Goal: Information Seeking & Learning: Check status

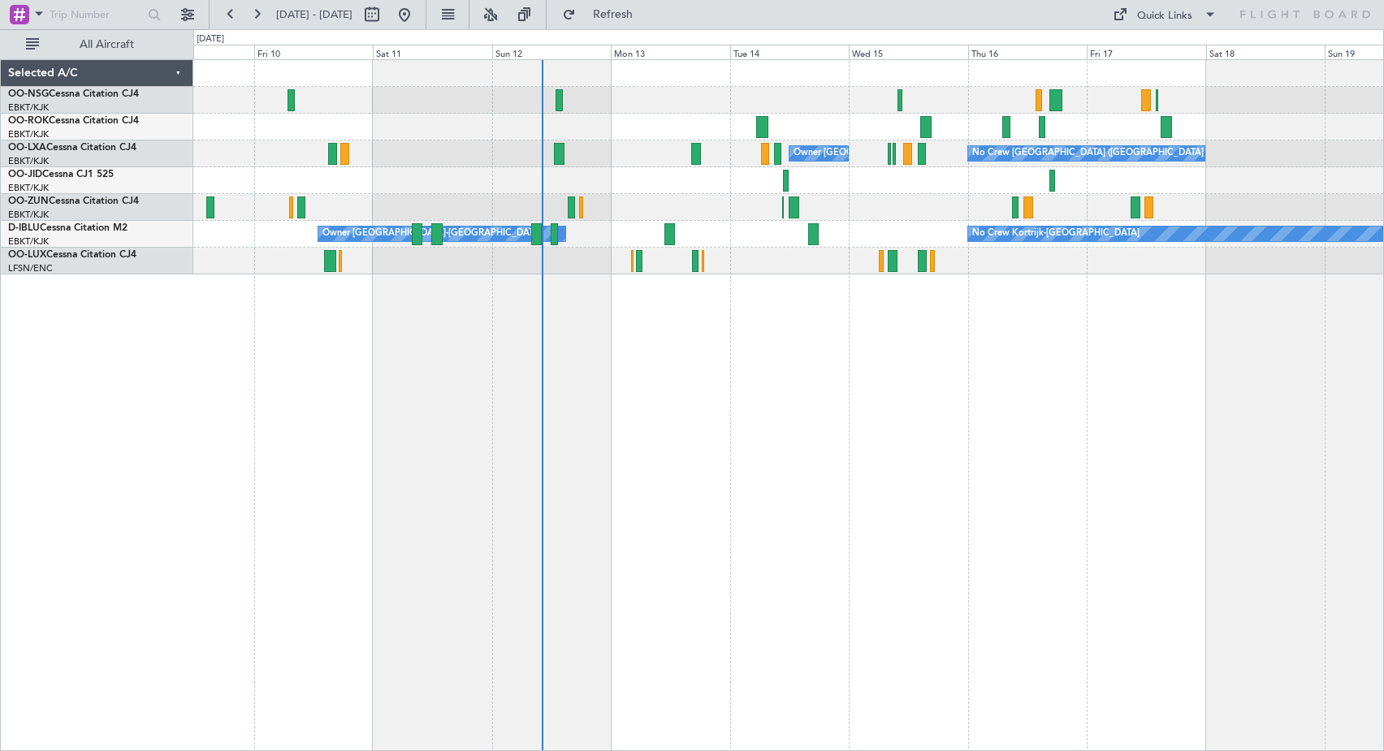
click at [782, 372] on div "Owner [GEOGRAPHIC_DATA]-[GEOGRAPHIC_DATA] No Crew [GEOGRAPHIC_DATA] (Brussels N…" at bounding box center [788, 405] width 1191 height 692
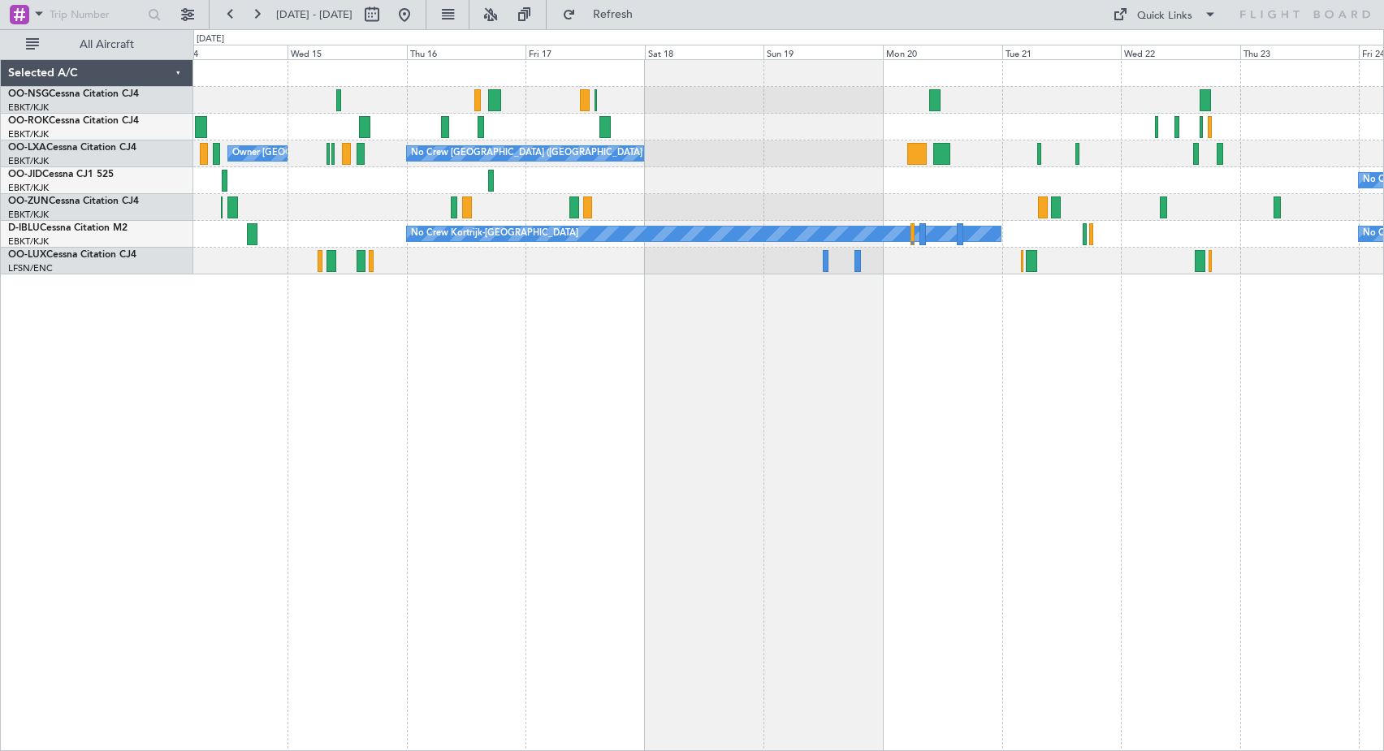
click at [630, 357] on div "Owner [GEOGRAPHIC_DATA]-[GEOGRAPHIC_DATA] No Crew [GEOGRAPHIC_DATA] (Brussels N…" at bounding box center [788, 405] width 1191 height 692
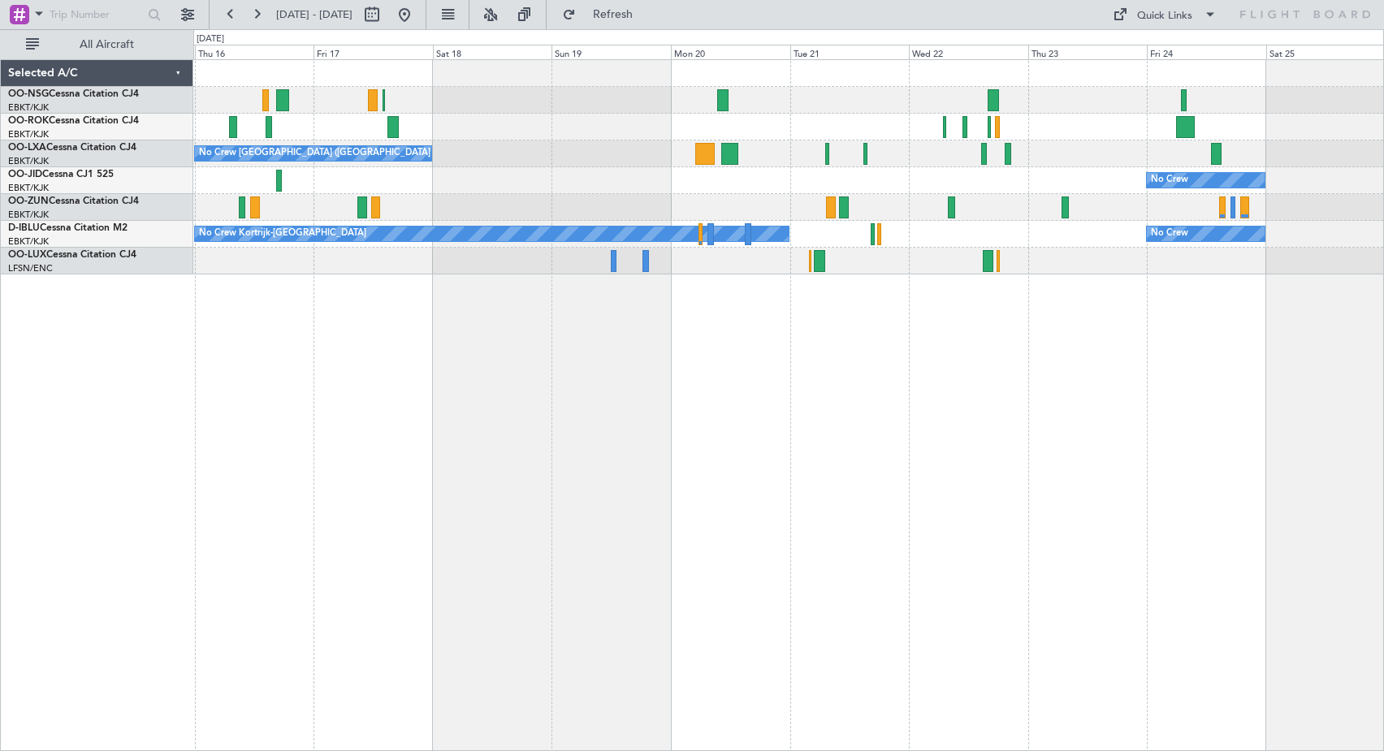
click at [705, 365] on div "No Crew [GEOGRAPHIC_DATA] ([GEOGRAPHIC_DATA] National) Owner [GEOGRAPHIC_DATA]-…" at bounding box center [788, 405] width 1191 height 692
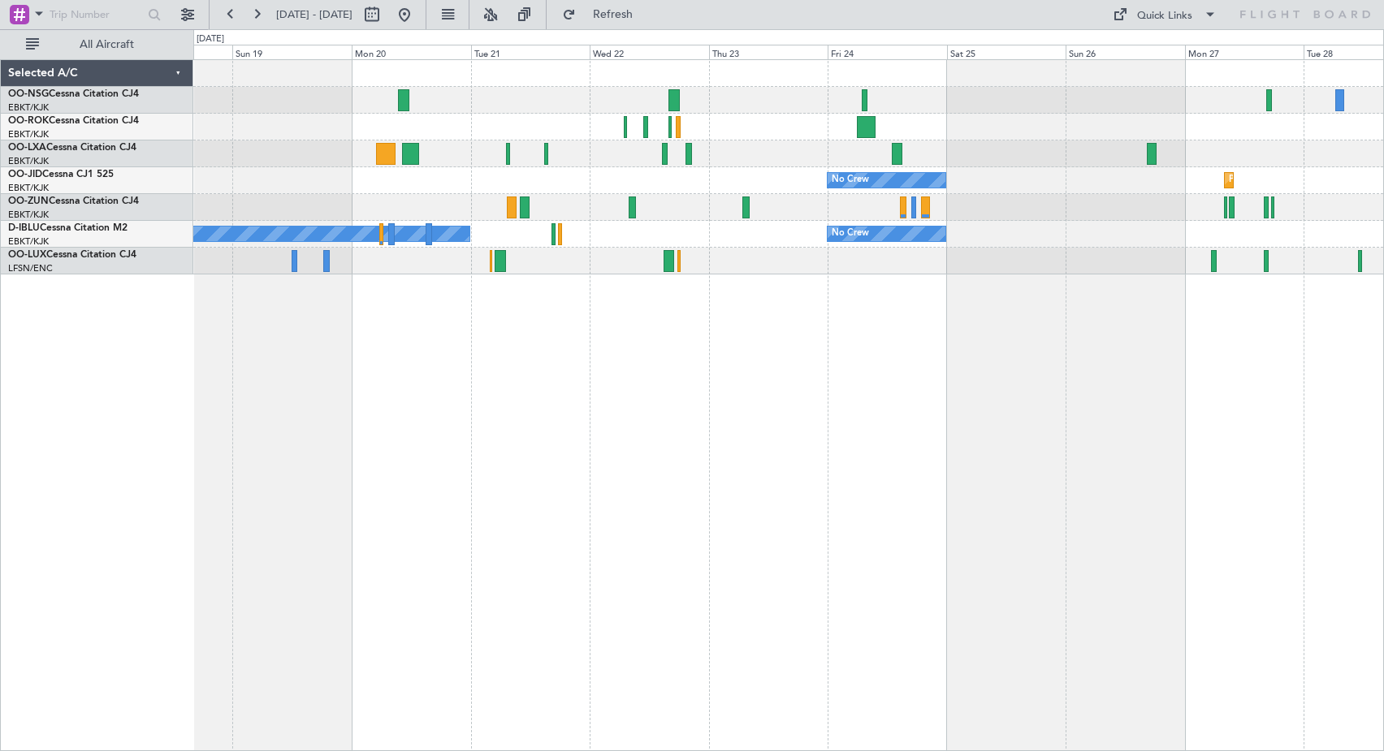
click at [915, 138] on div at bounding box center [788, 127] width 1190 height 27
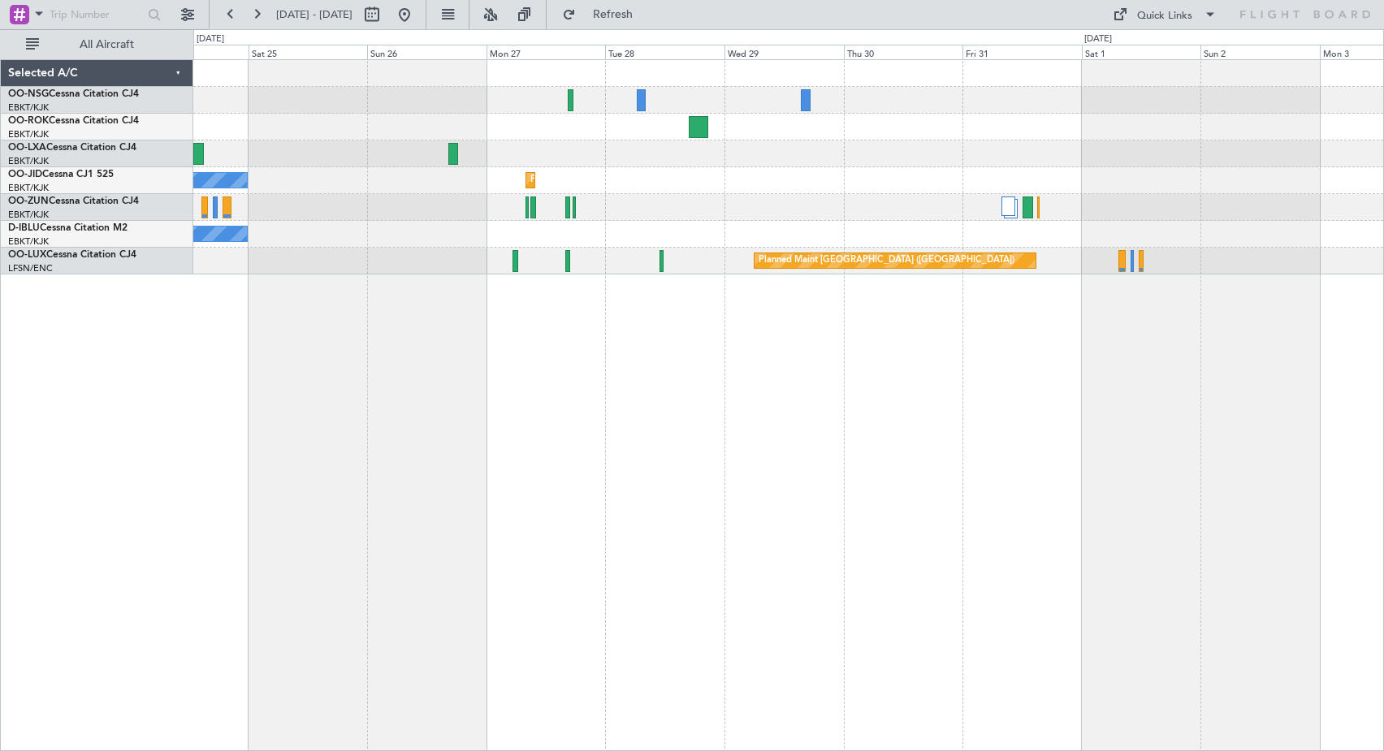
click at [576, 129] on div "No Crew Planned Maint [GEOGRAPHIC_DATA]-[GEOGRAPHIC_DATA] No Crew Planned Maint…" at bounding box center [788, 167] width 1190 height 214
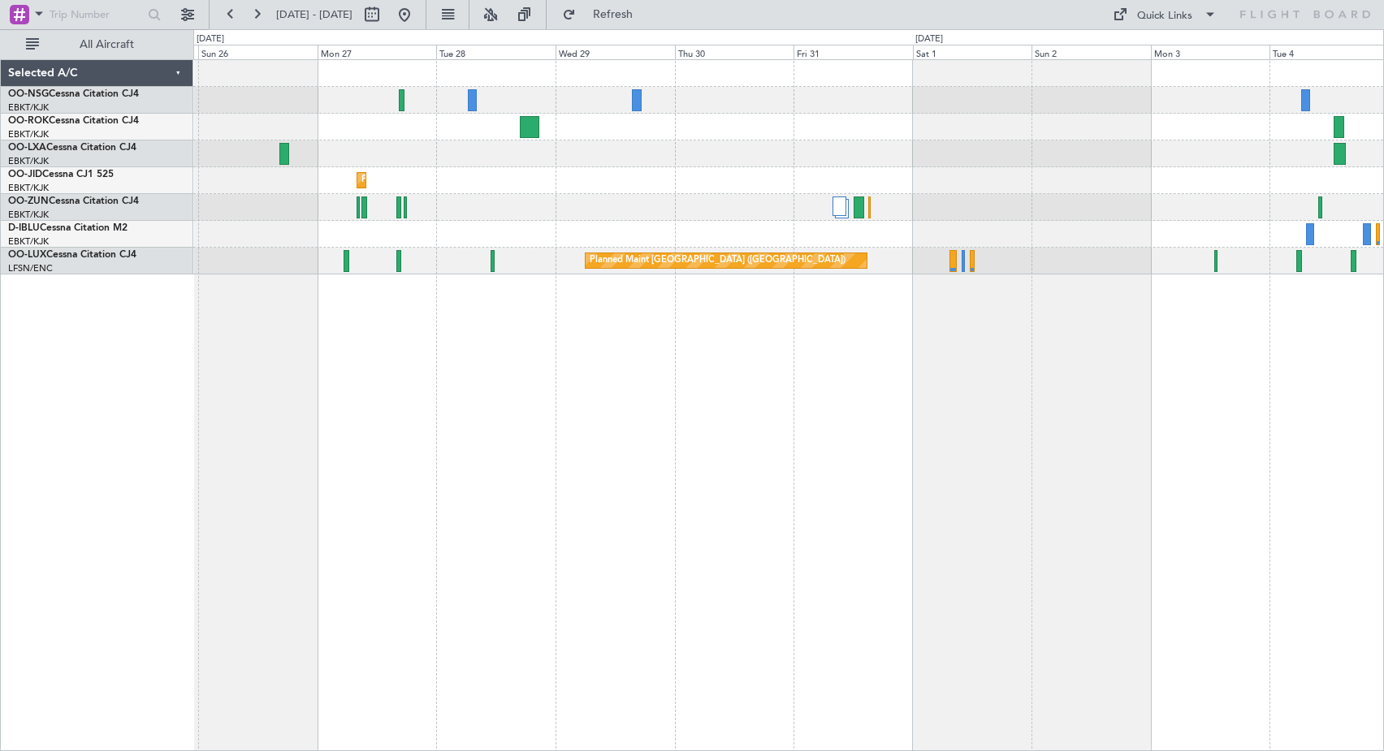
click at [708, 166] on div "Planned Maint Kortrijk-[GEOGRAPHIC_DATA]" at bounding box center [788, 153] width 1190 height 27
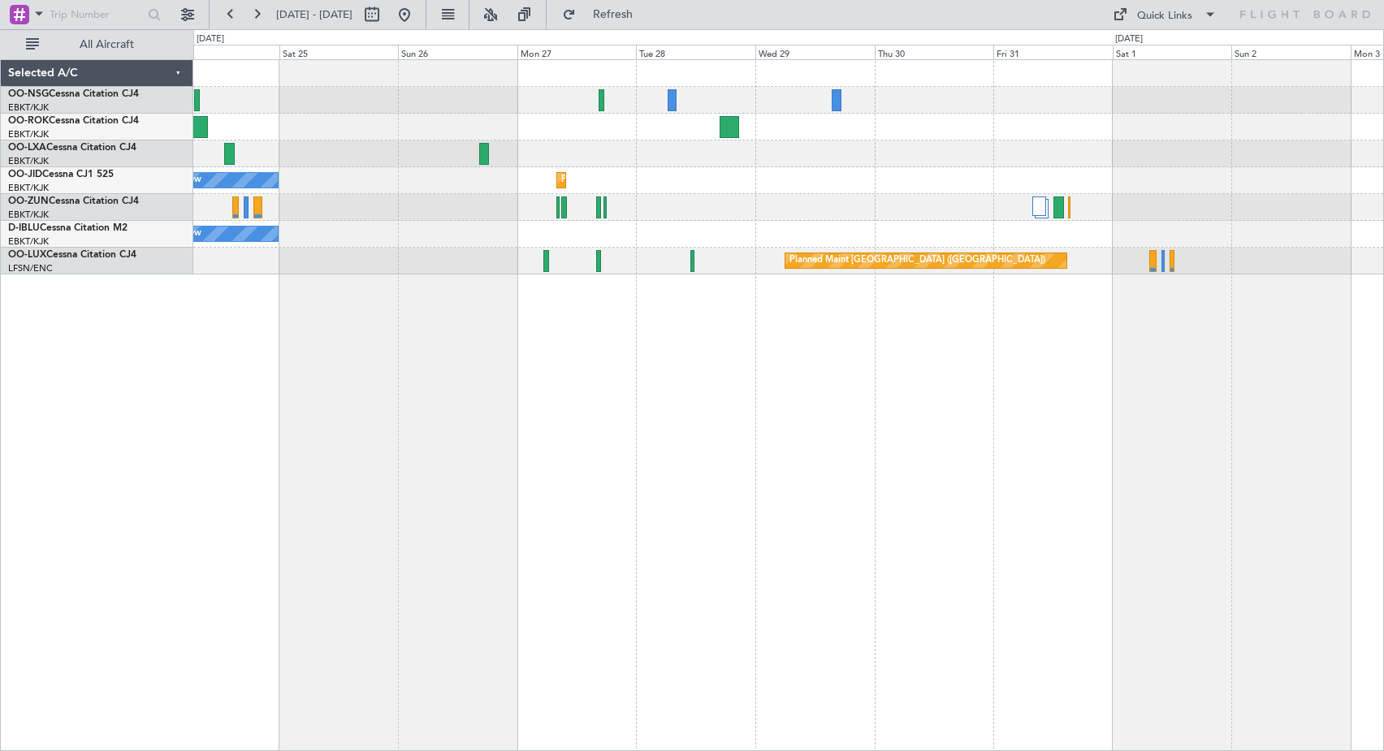
click at [1018, 191] on div "Planned Maint Kortrijk-[GEOGRAPHIC_DATA] No Crew No Crew Planned Maint [GEOGRAP…" at bounding box center [788, 167] width 1190 height 214
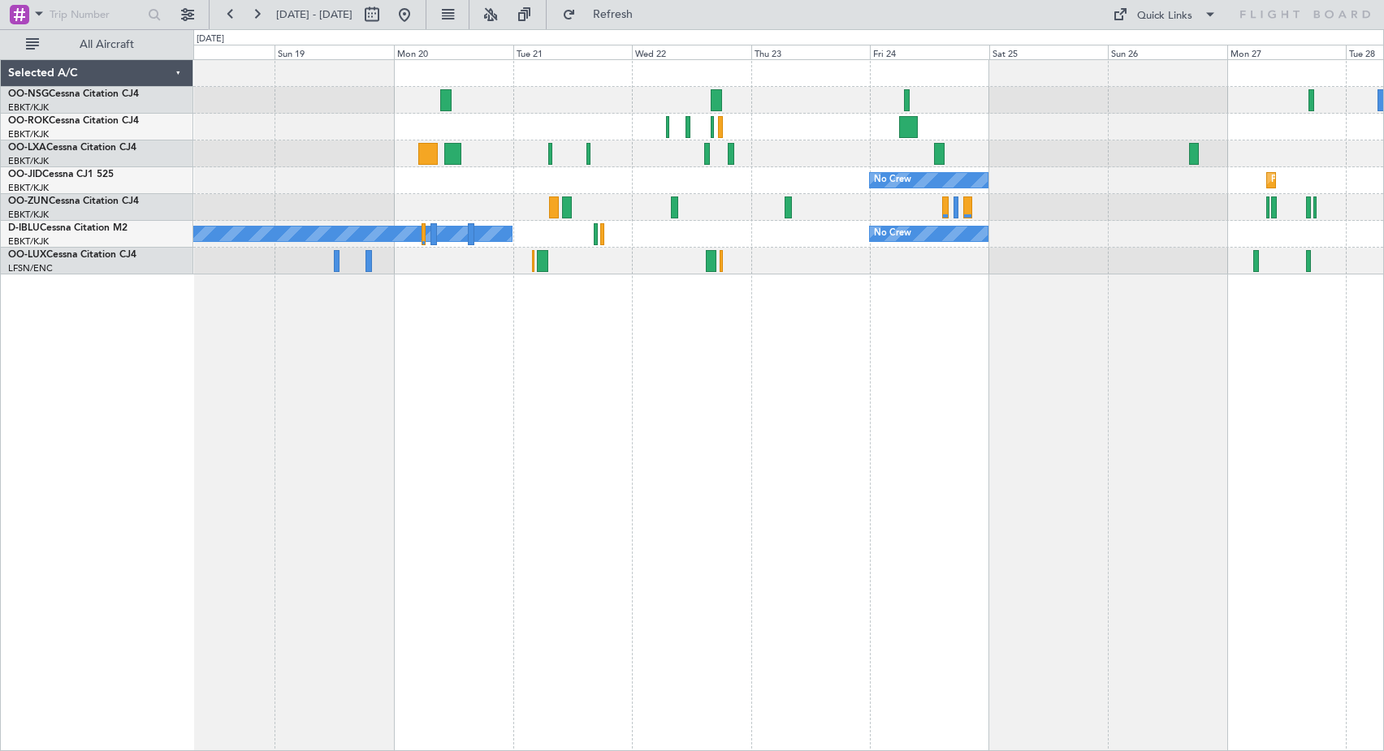
click at [1018, 438] on div "No Crew [GEOGRAPHIC_DATA] ([GEOGRAPHIC_DATA] National) Planned Maint [GEOGRAPHI…" at bounding box center [788, 405] width 1191 height 692
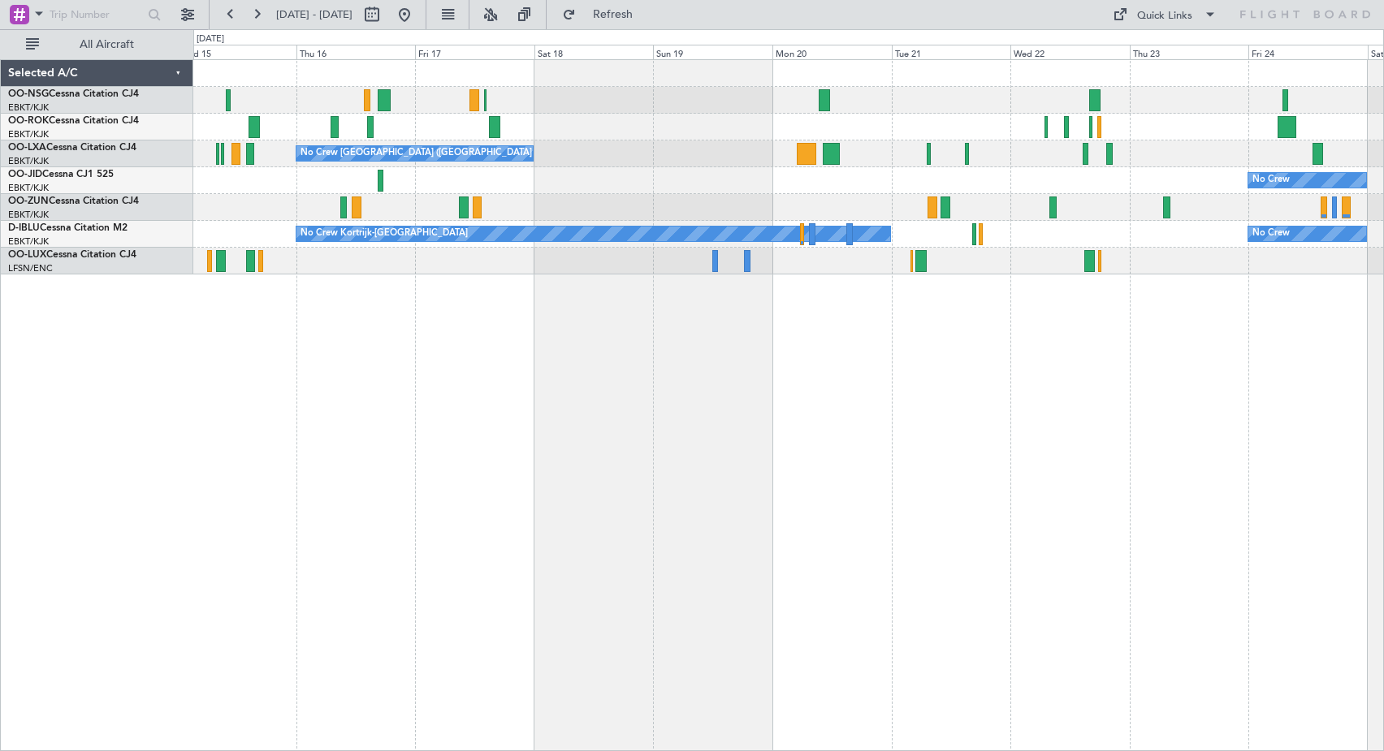
click at [898, 345] on div "No Crew [GEOGRAPHIC_DATA] ([GEOGRAPHIC_DATA] National) Owner [GEOGRAPHIC_DATA]-…" at bounding box center [788, 405] width 1191 height 692
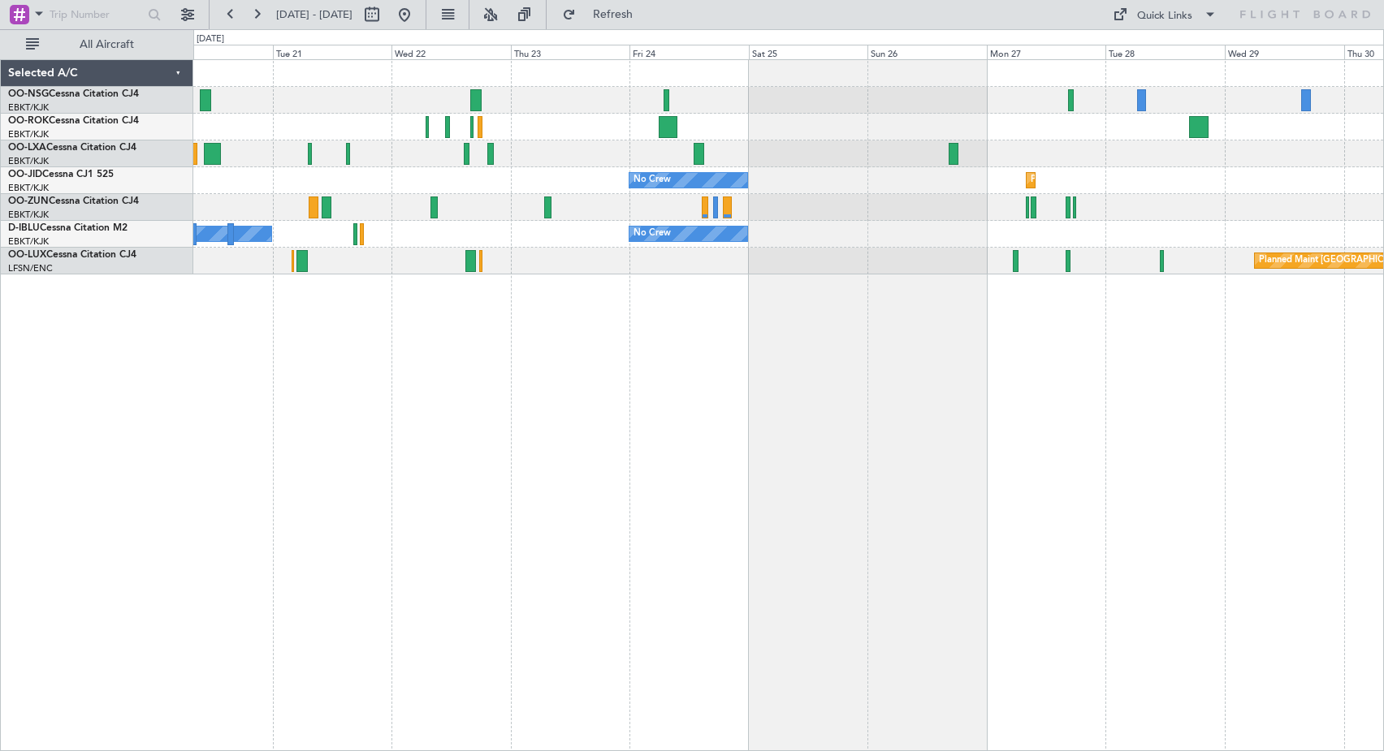
click at [534, 126] on div "No Crew [GEOGRAPHIC_DATA] ([GEOGRAPHIC_DATA] National) No Crew Planned Maint [G…" at bounding box center [788, 167] width 1190 height 214
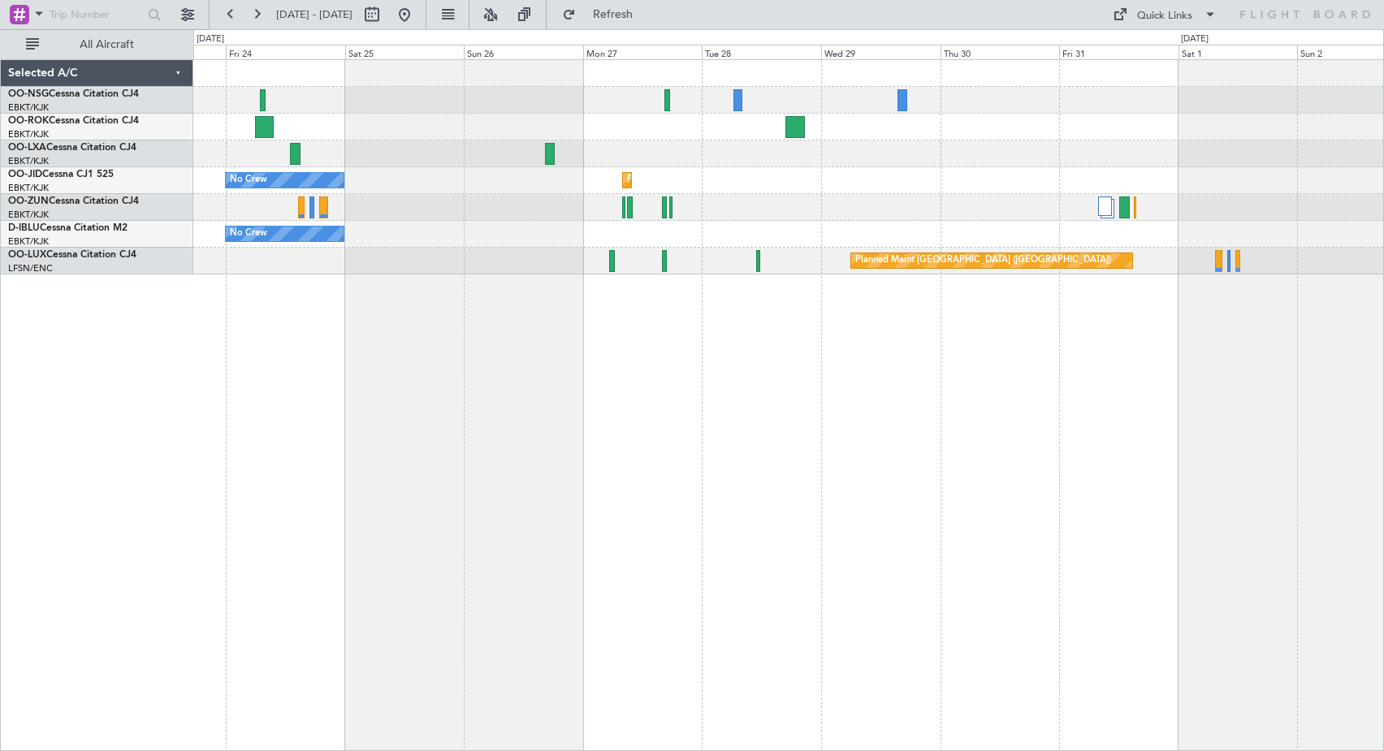
click at [831, 161] on div at bounding box center [788, 153] width 1190 height 27
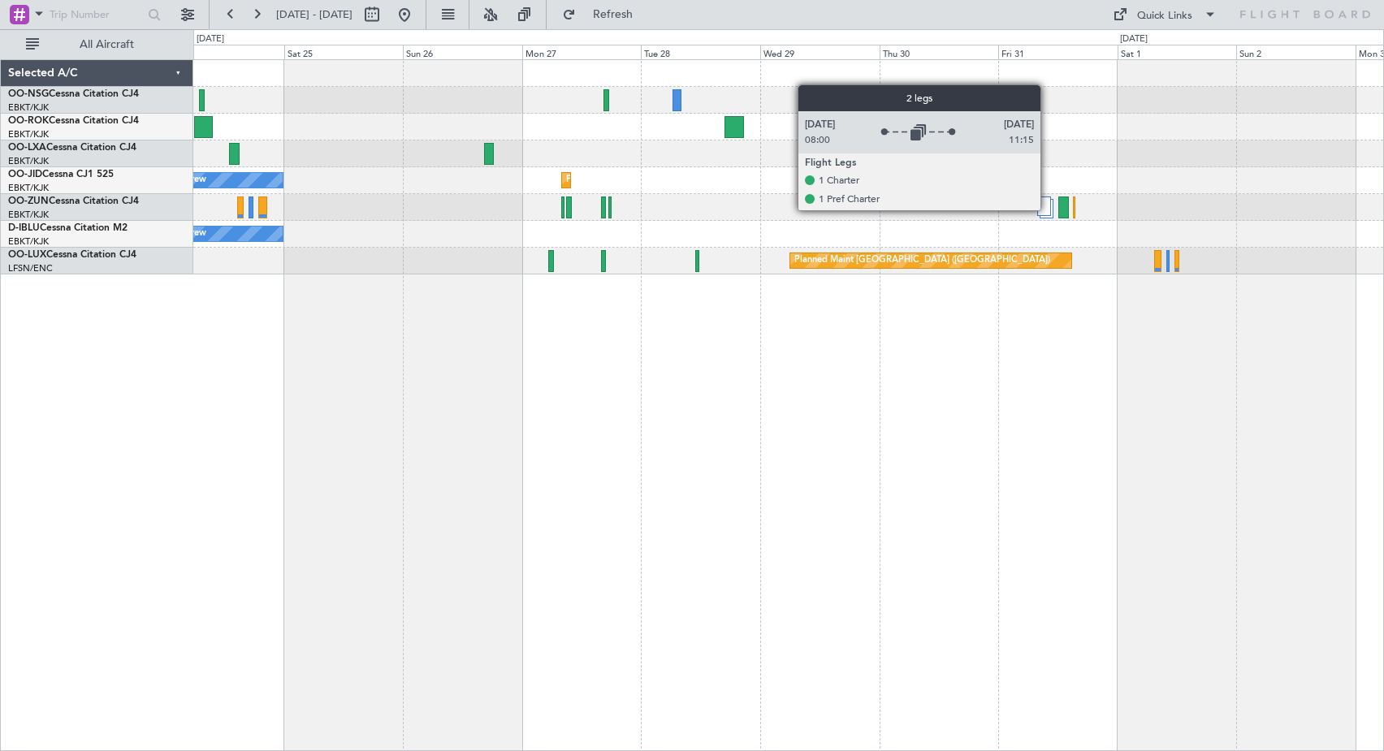
click at [1018, 210] on div at bounding box center [1044, 206] width 14 height 19
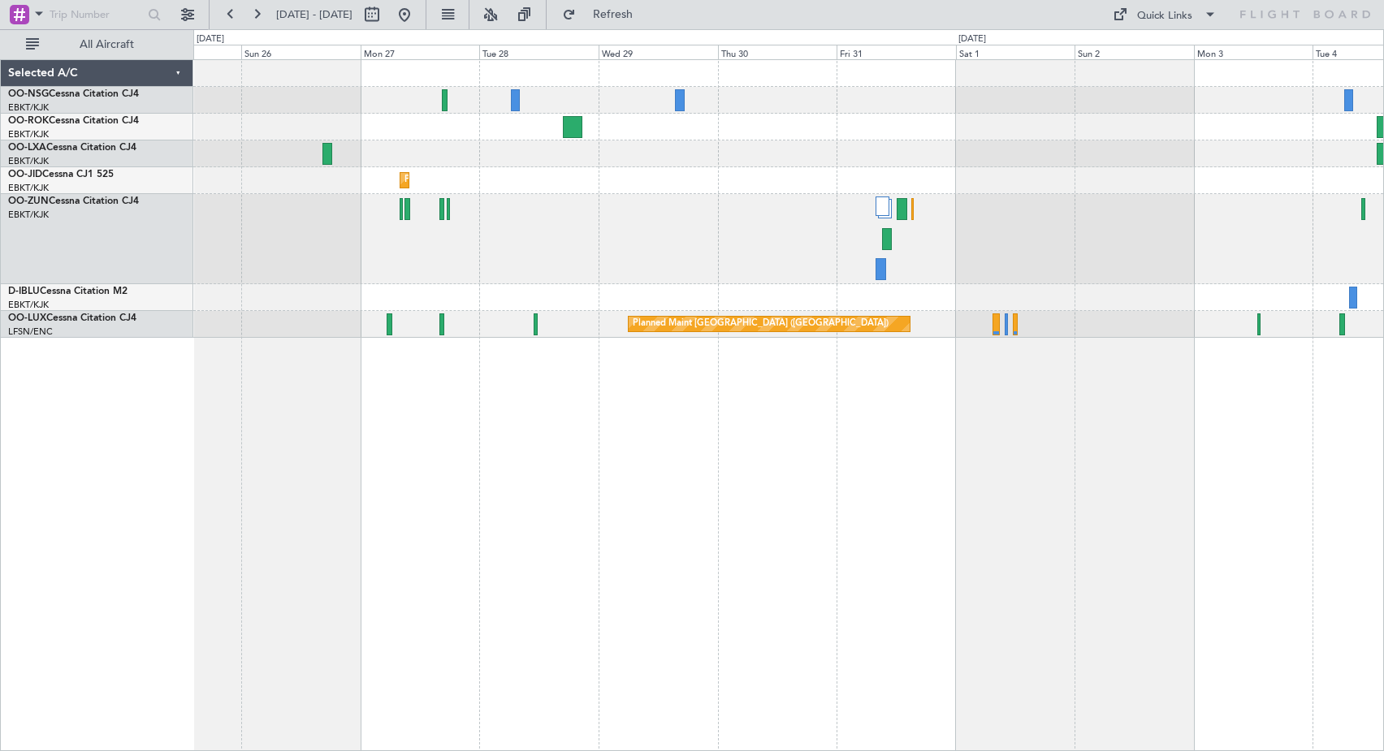
click at [664, 172] on div "Planned Maint Kortrijk-[GEOGRAPHIC_DATA] No Crew No Crew Planned Maint [GEOGRAP…" at bounding box center [788, 199] width 1190 height 278
